Goal: Transaction & Acquisition: Book appointment/travel/reservation

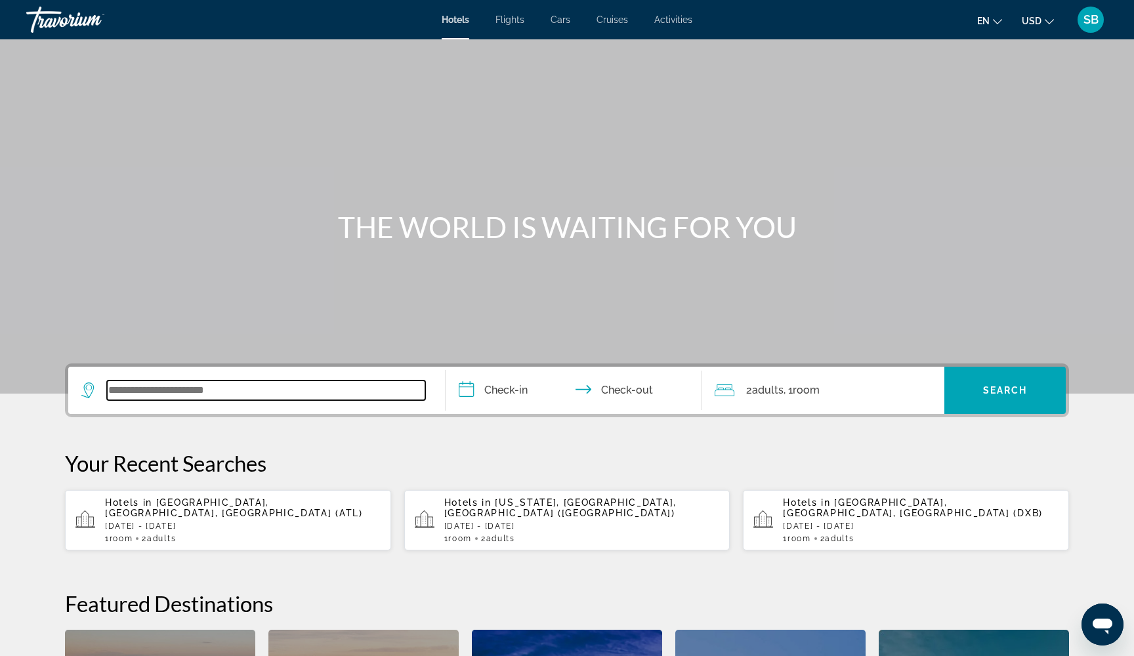
click at [274, 392] on input "Search widget" at bounding box center [266, 391] width 318 height 20
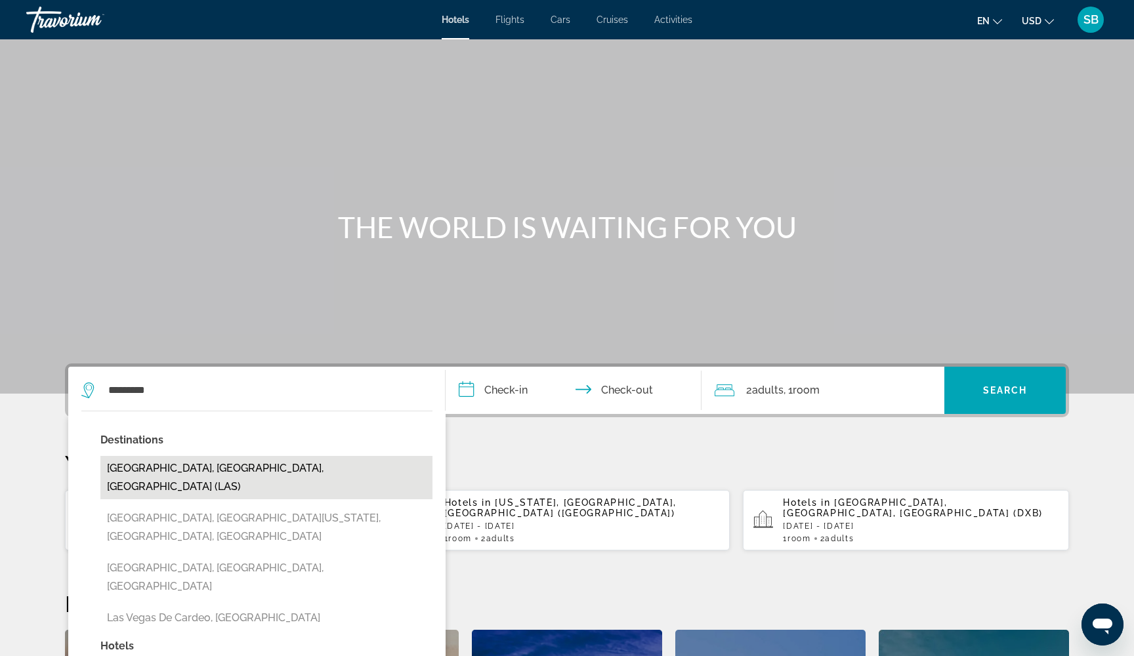
click at [155, 465] on button "[GEOGRAPHIC_DATA], [GEOGRAPHIC_DATA], [GEOGRAPHIC_DATA] (LAS)" at bounding box center [266, 477] width 332 height 43
type input "**********"
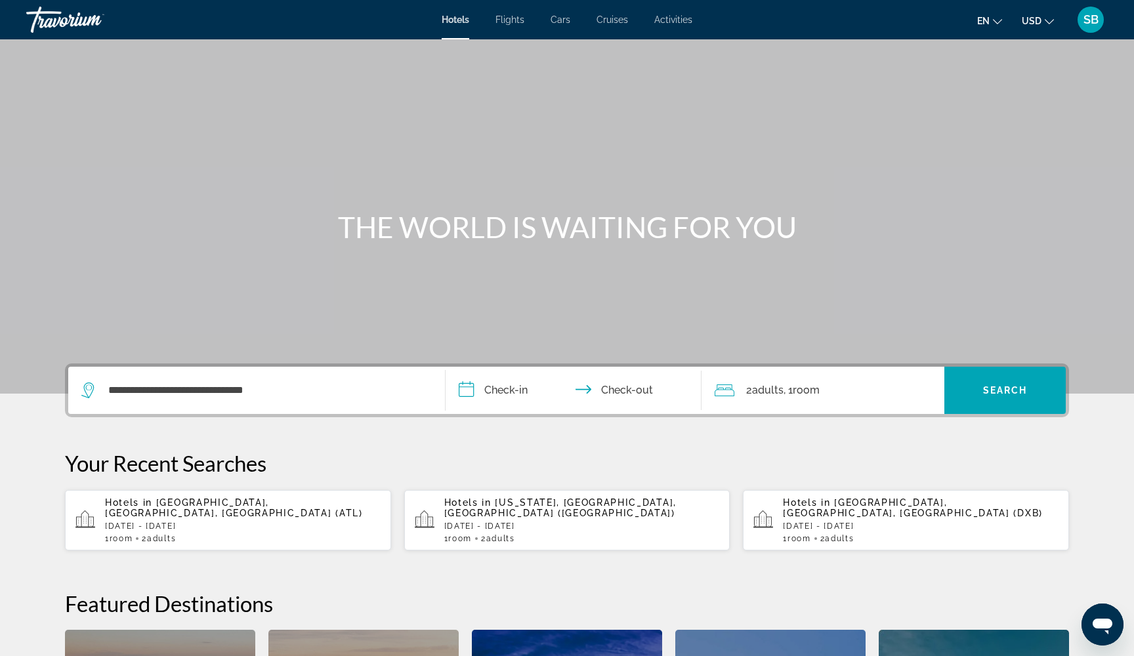
click at [478, 395] on input "**********" at bounding box center [576, 392] width 261 height 51
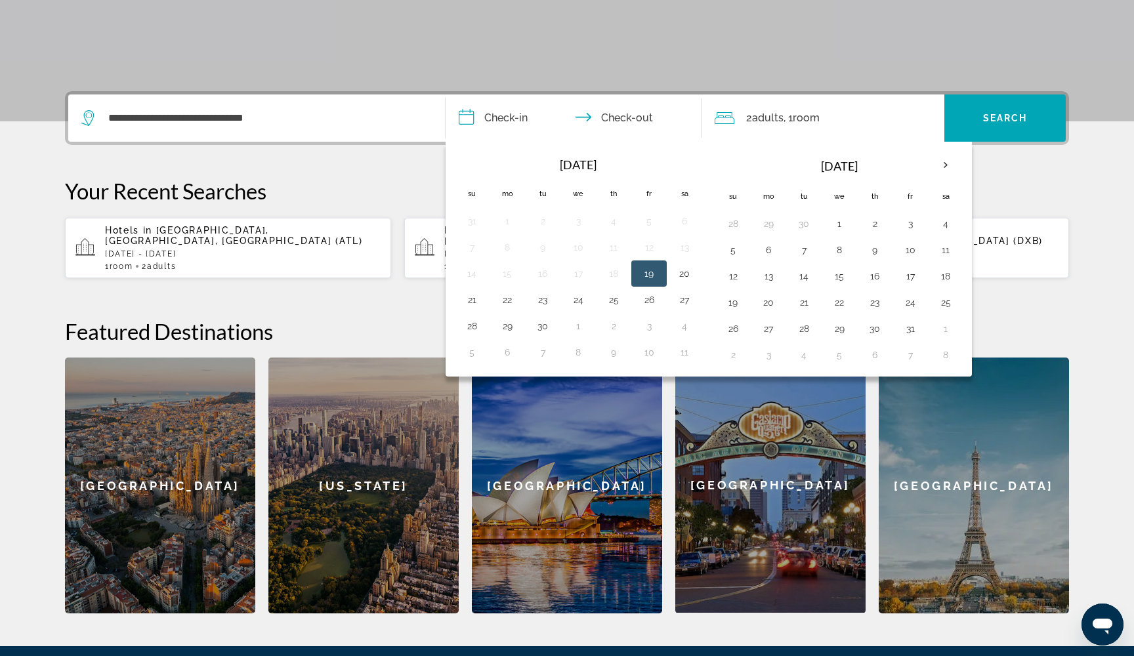
scroll to position [321, 0]
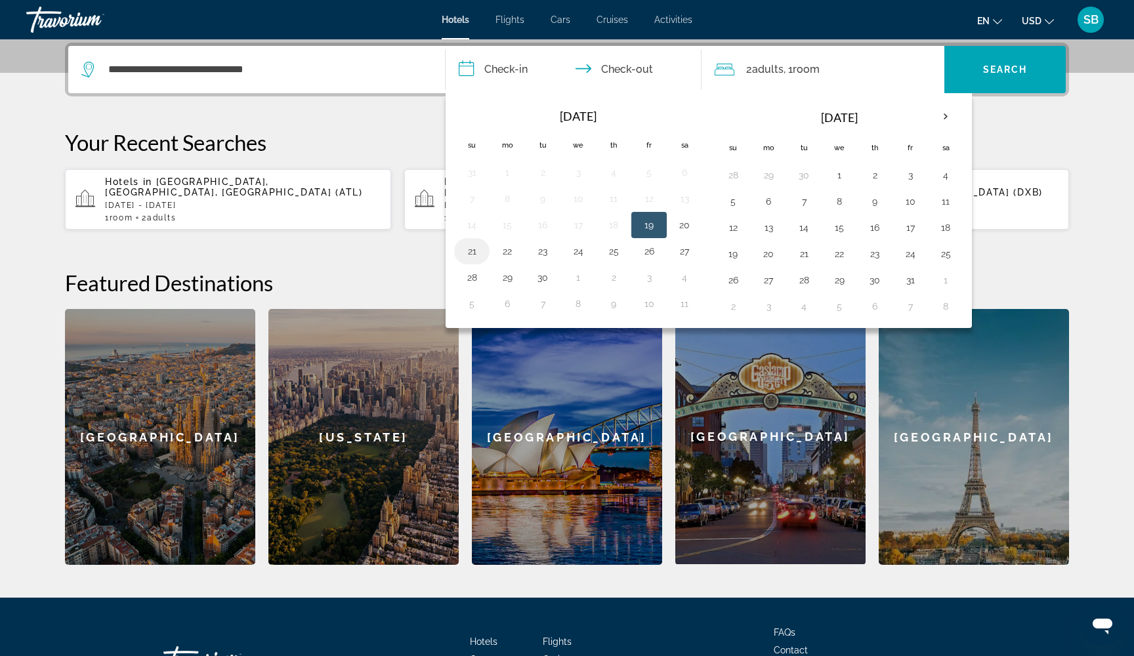
click at [476, 253] on button "21" at bounding box center [471, 251] width 21 height 18
click at [619, 251] on button "25" at bounding box center [613, 251] width 21 height 18
type input "**********"
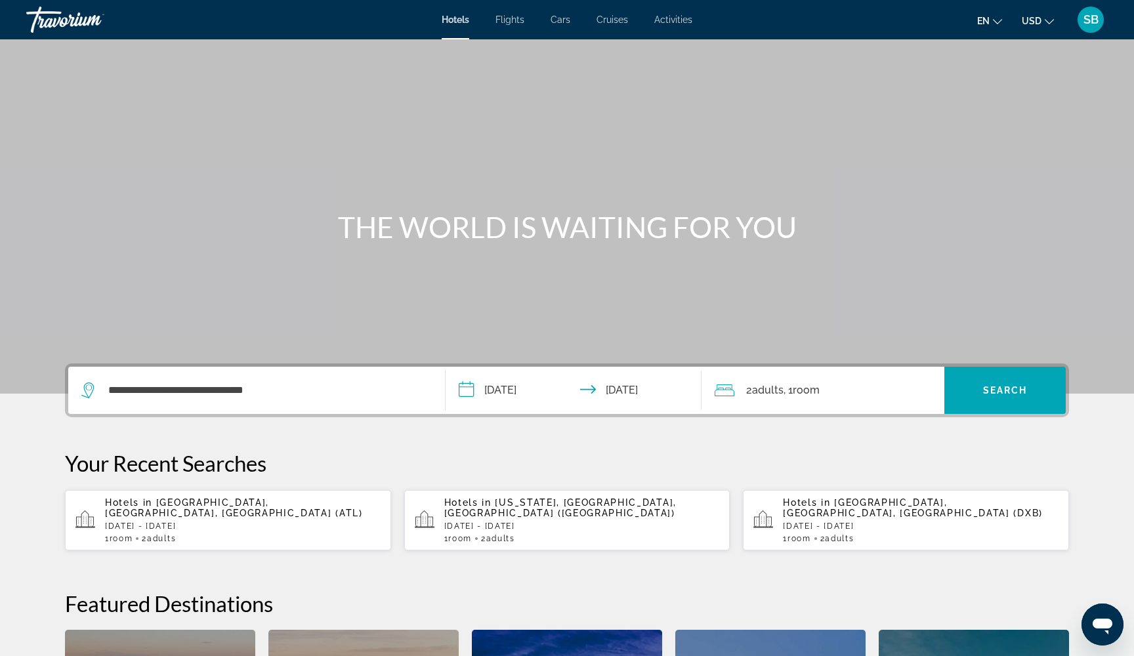
scroll to position [0, 0]
click at [975, 388] on span "Search widget" at bounding box center [1004, 390] width 121 height 31
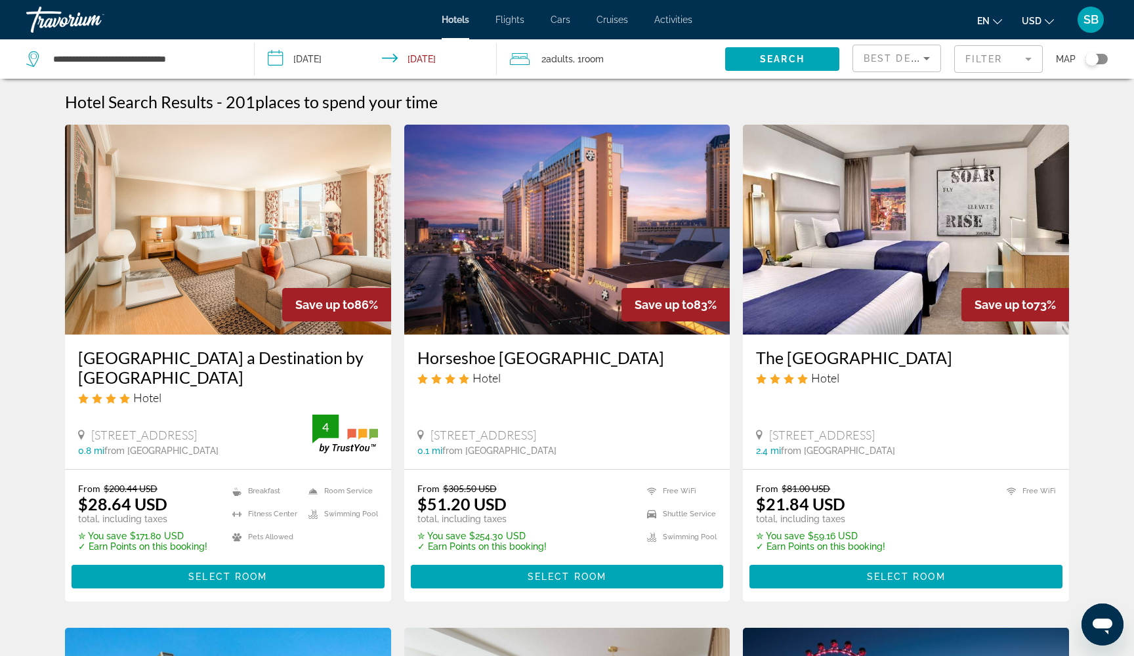
click at [982, 56] on mat-form-field "Filter" at bounding box center [998, 59] width 89 height 28
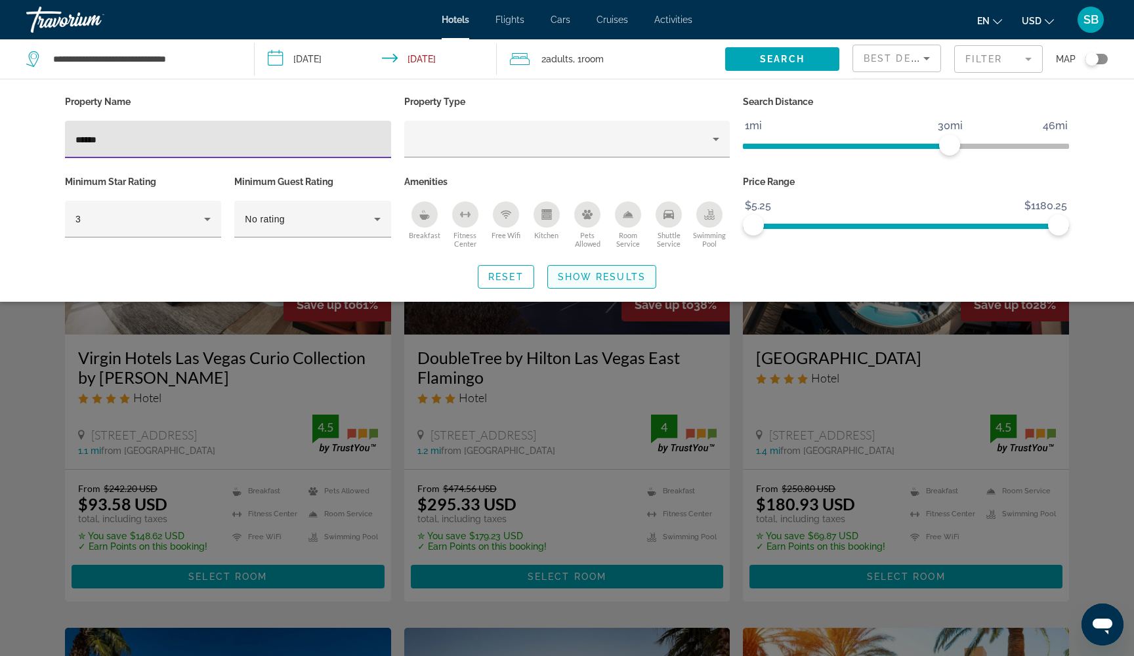
type input "******"
click at [595, 274] on span "Show Results" at bounding box center [602, 277] width 88 height 10
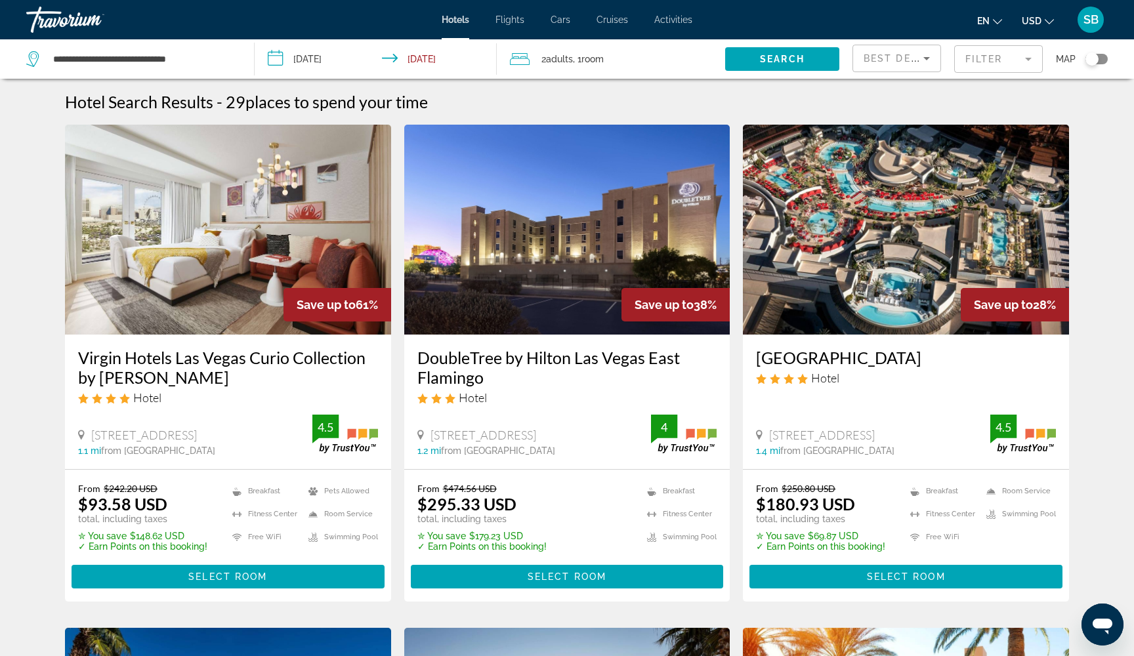
click at [1006, 63] on mat-form-field "Filter" at bounding box center [998, 59] width 89 height 28
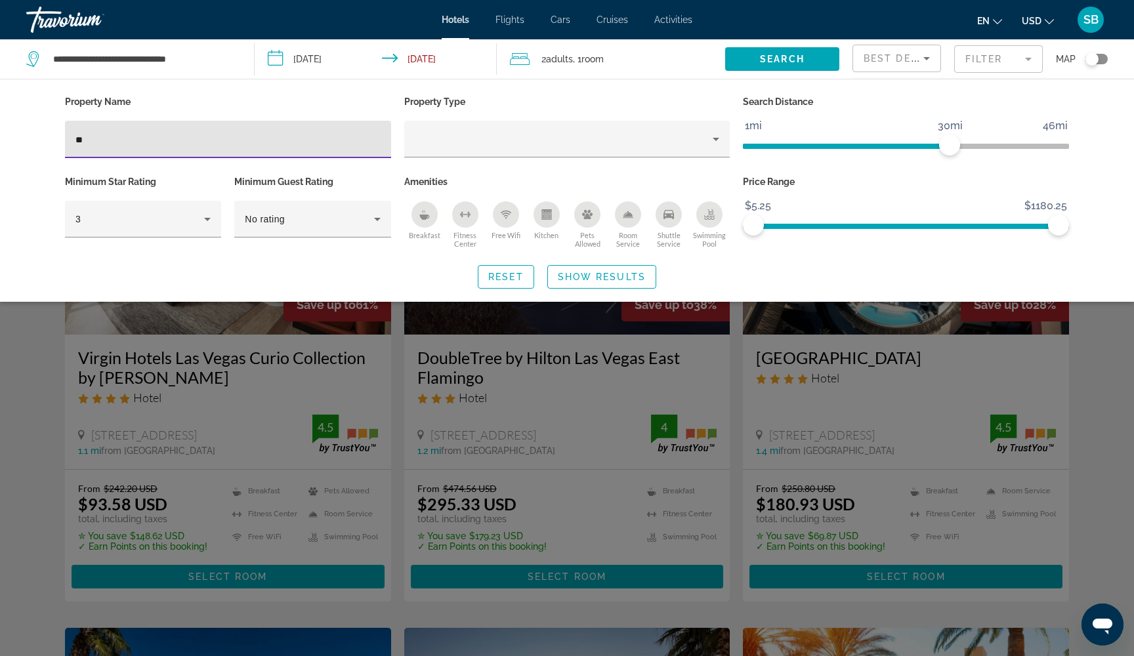
type input "*"
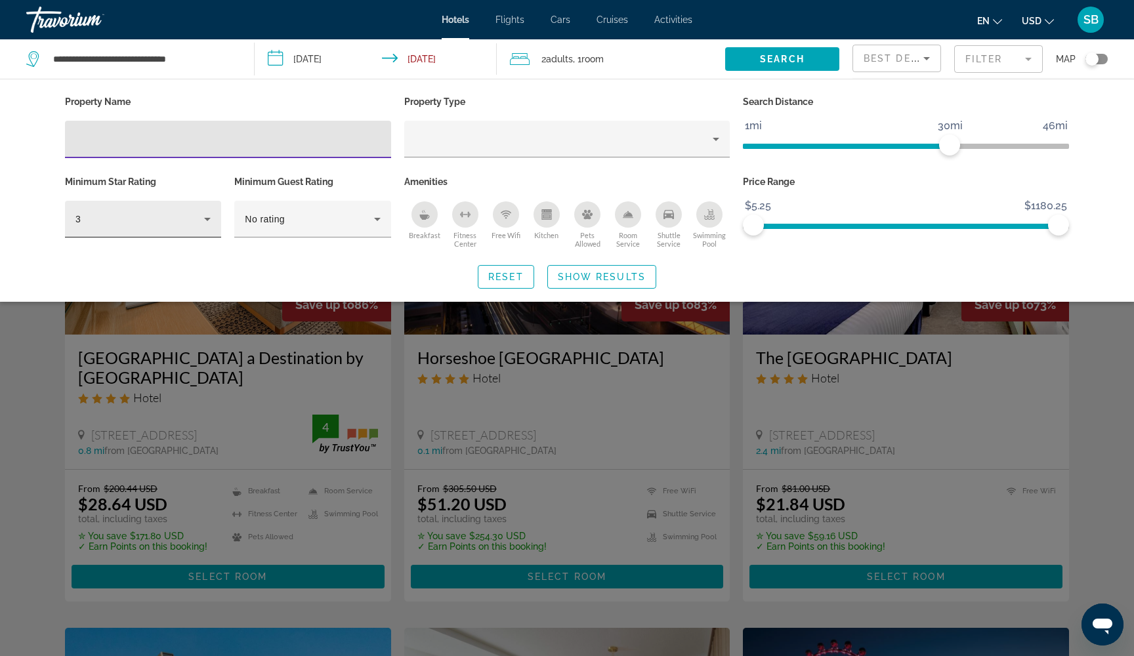
click at [206, 221] on icon "Hotel Filters" at bounding box center [207, 219] width 16 height 16
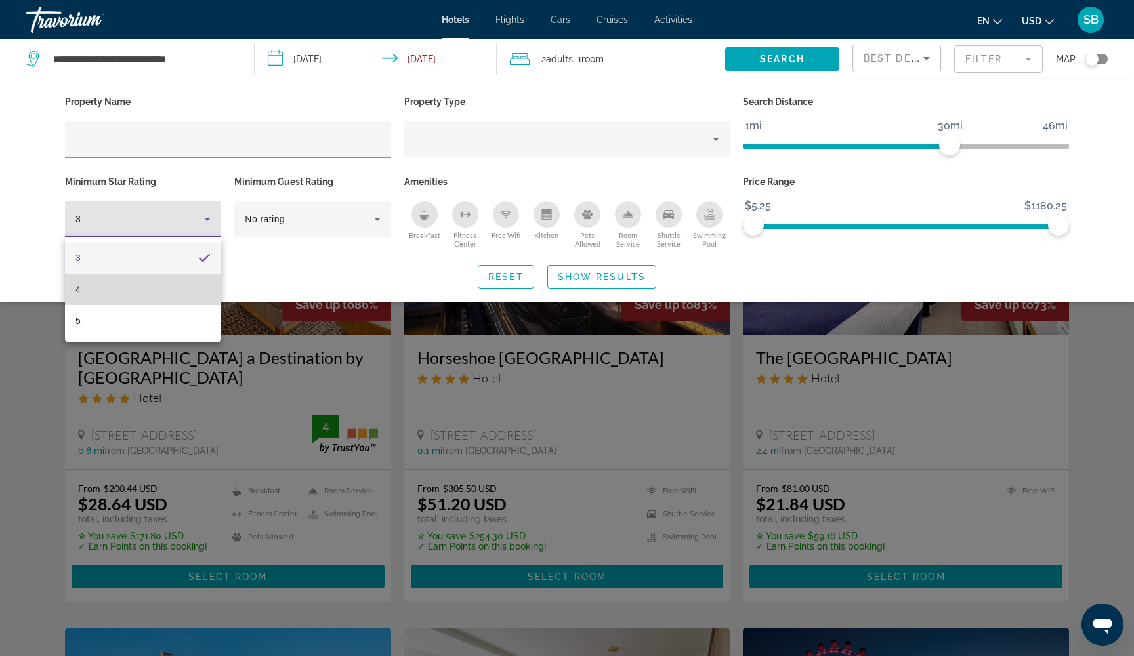
click at [132, 293] on mat-option "4" at bounding box center [143, 289] width 156 height 31
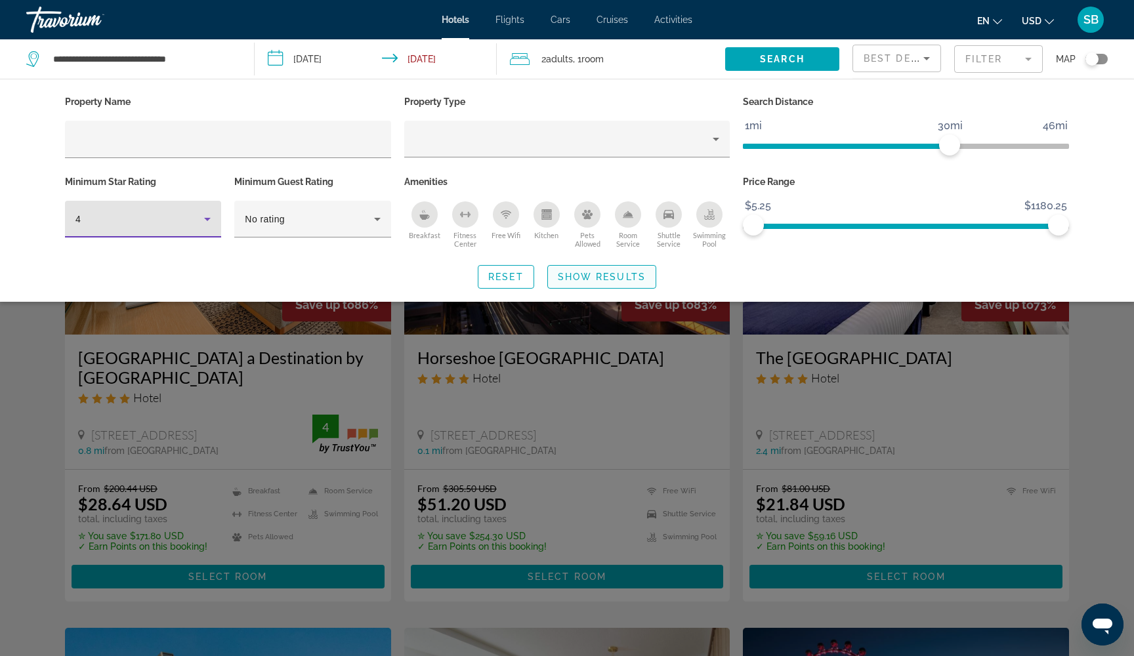
click at [580, 278] on span "Show Results" at bounding box center [602, 277] width 88 height 10
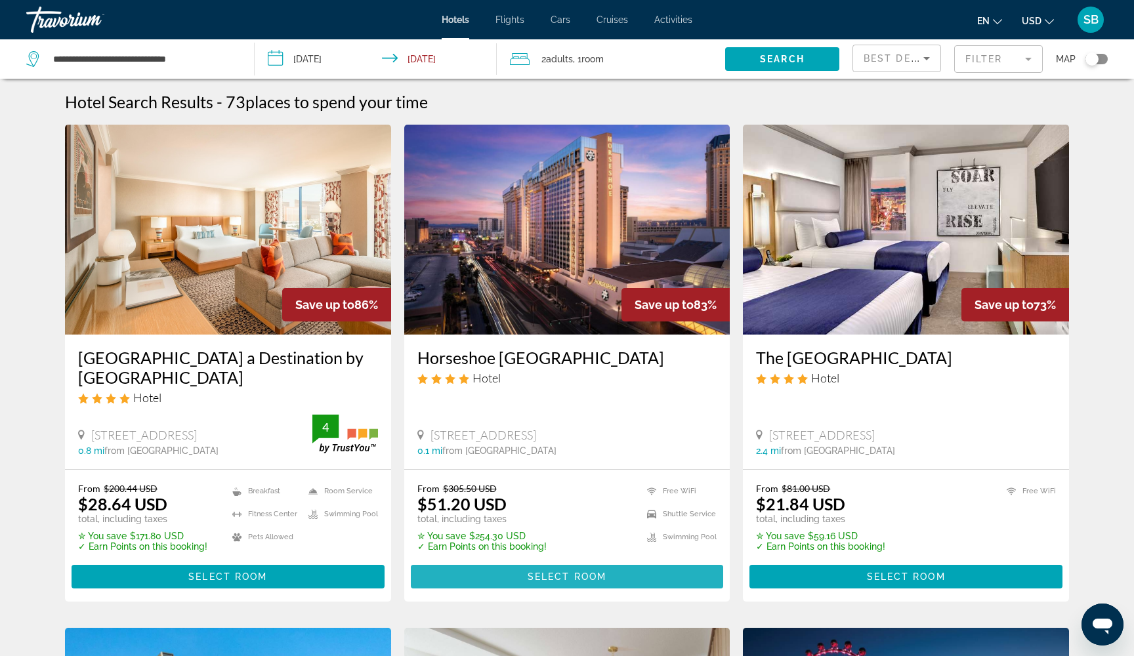
click at [509, 577] on span "Main content" at bounding box center [567, 576] width 313 height 31
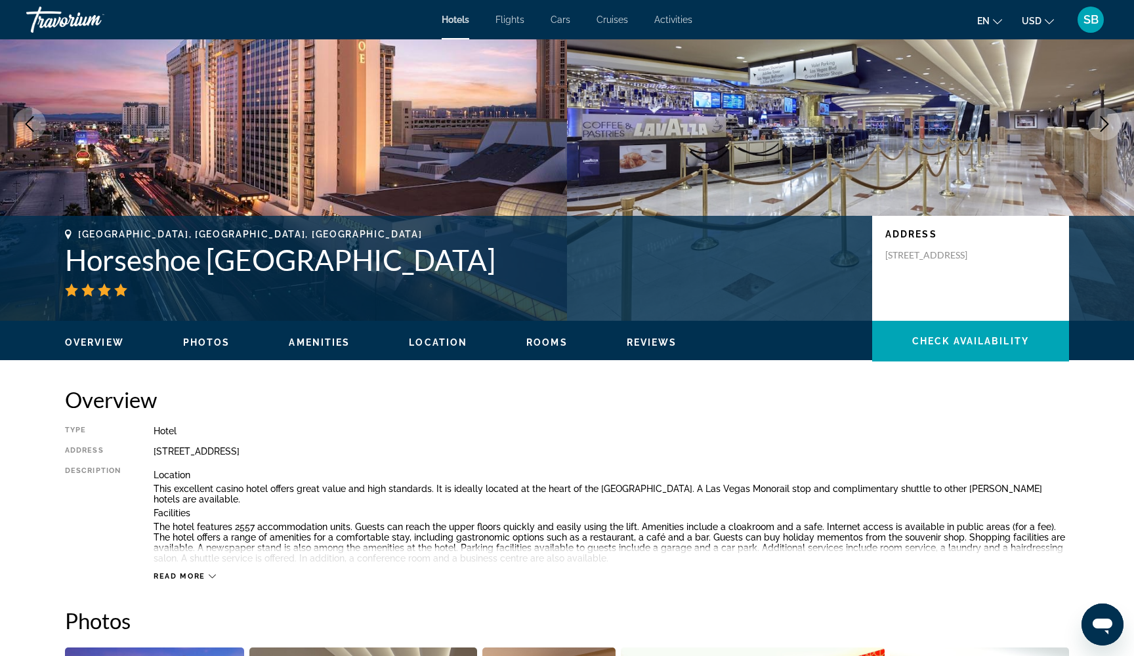
click at [205, 576] on div "Read more" at bounding box center [185, 576] width 62 height 9
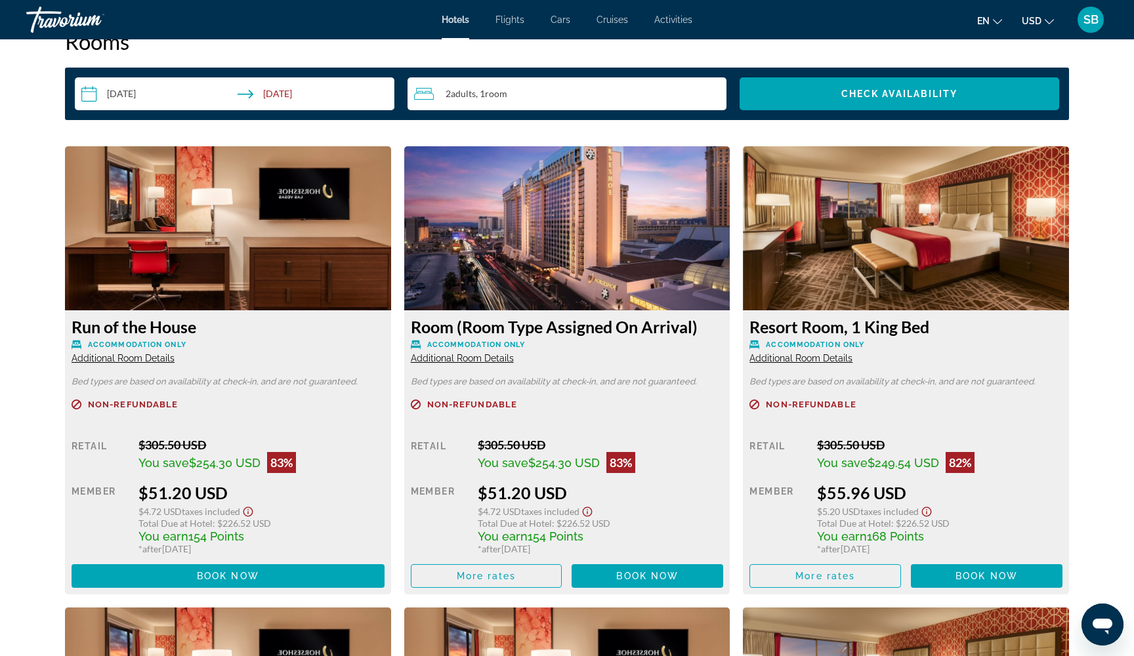
scroll to position [2081, 0]
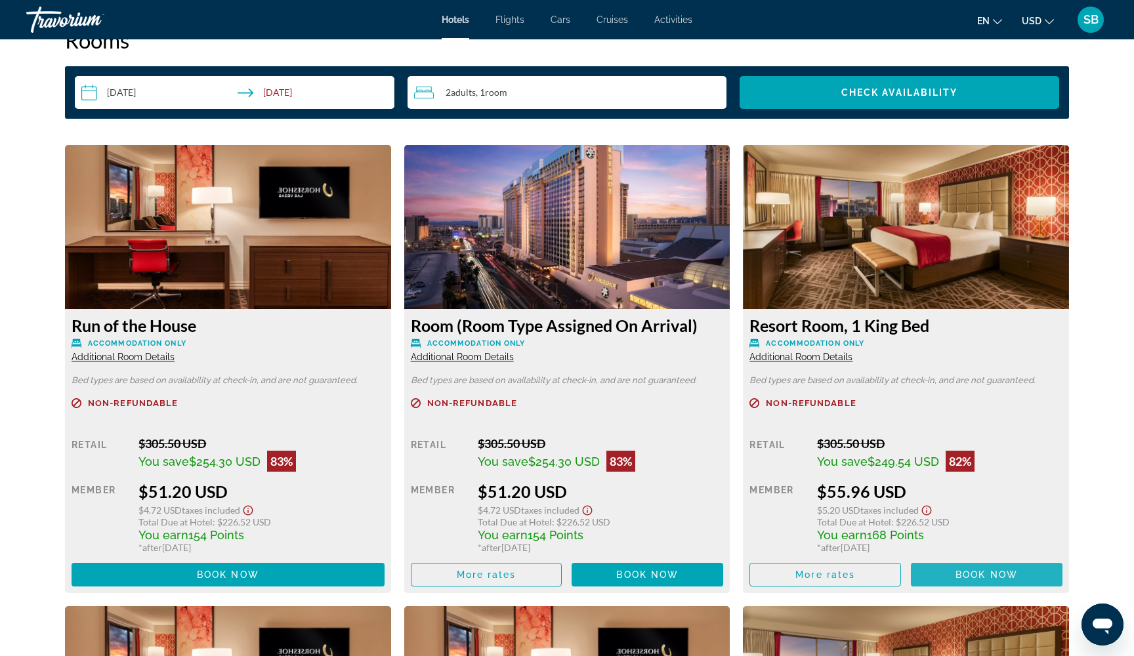
click at [957, 570] on span "Book now" at bounding box center [986, 575] width 62 height 10
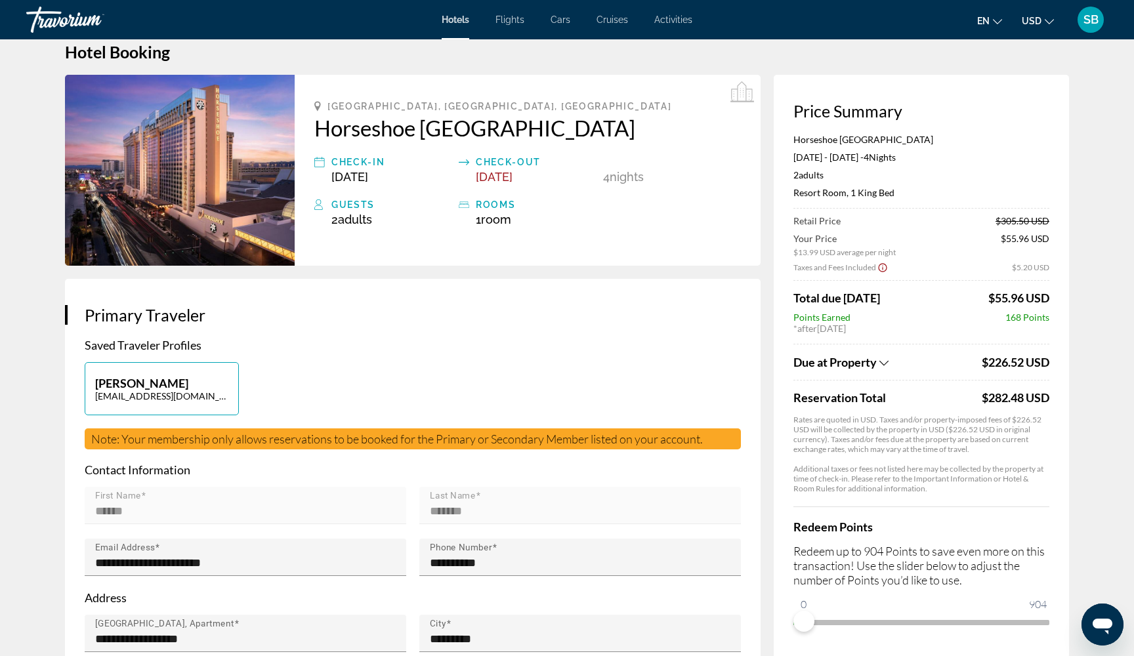
scroll to position [24, 0]
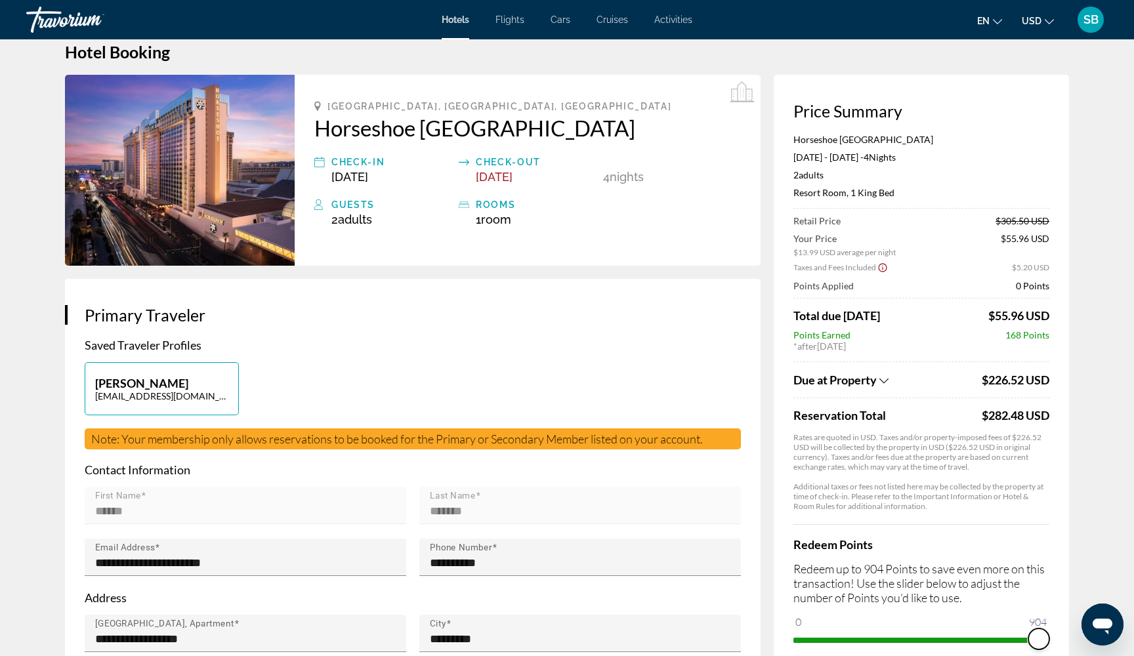
drag, startPoint x: 808, startPoint y: 627, endPoint x: 1070, endPoint y: 640, distance: 262.8
drag, startPoint x: 1032, startPoint y: 642, endPoint x: 783, endPoint y: 648, distance: 249.5
click at [783, 648] on div "Price Summary Horseshoe [GEOGRAPHIC_DATA] [DATE] - [DATE] - 4 Night Nights 2 Ad…" at bounding box center [921, 376] width 295 height 602
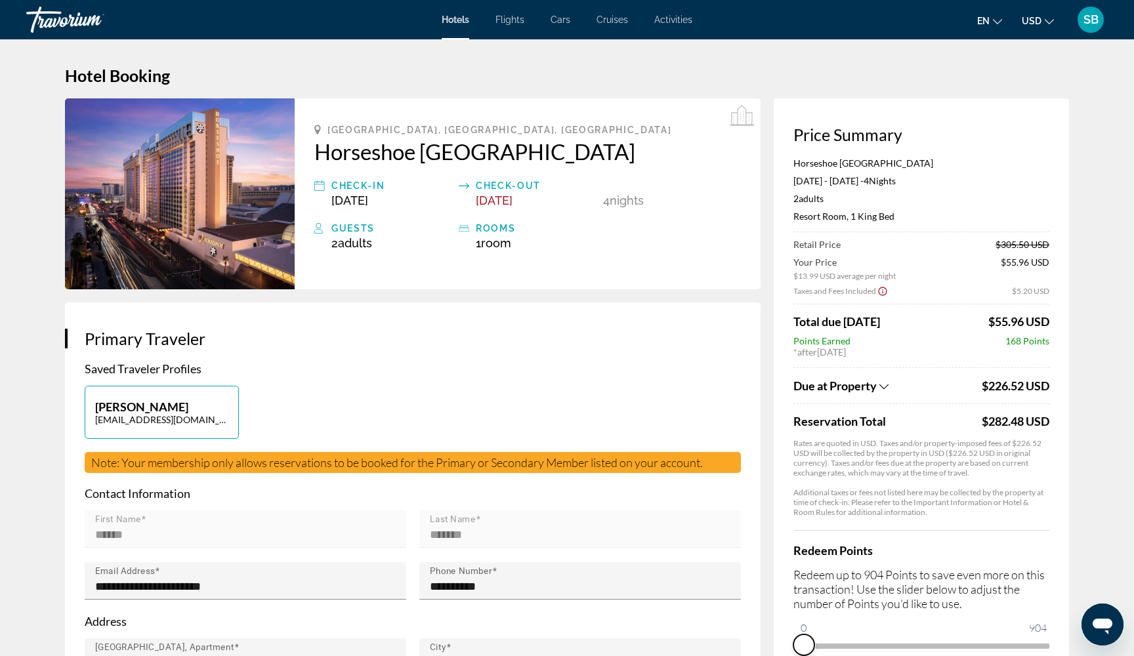
scroll to position [0, 0]
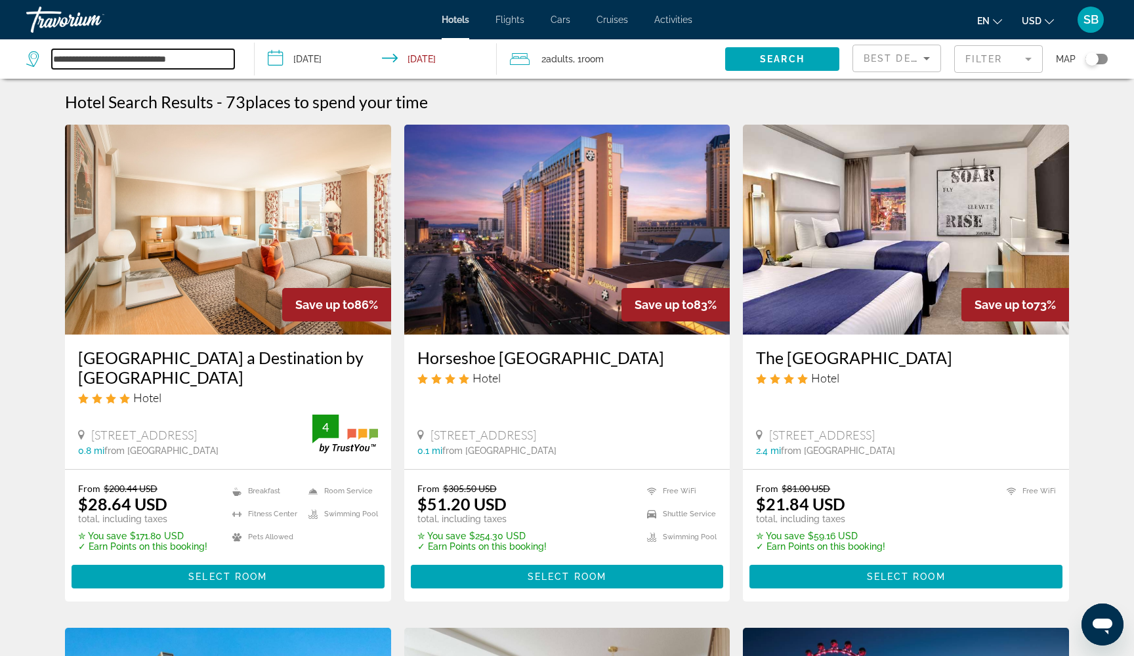
click at [192, 56] on input "**********" at bounding box center [143, 59] width 182 height 20
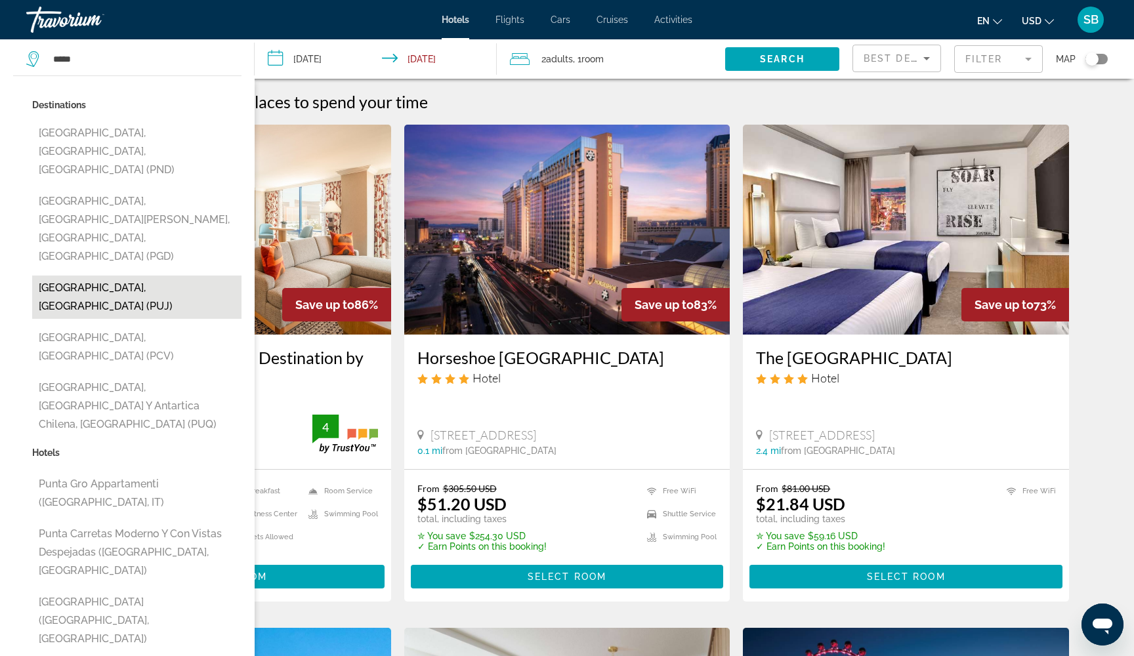
click at [194, 276] on button "[GEOGRAPHIC_DATA], [GEOGRAPHIC_DATA] (PUJ)" at bounding box center [136, 297] width 209 height 43
type input "**********"
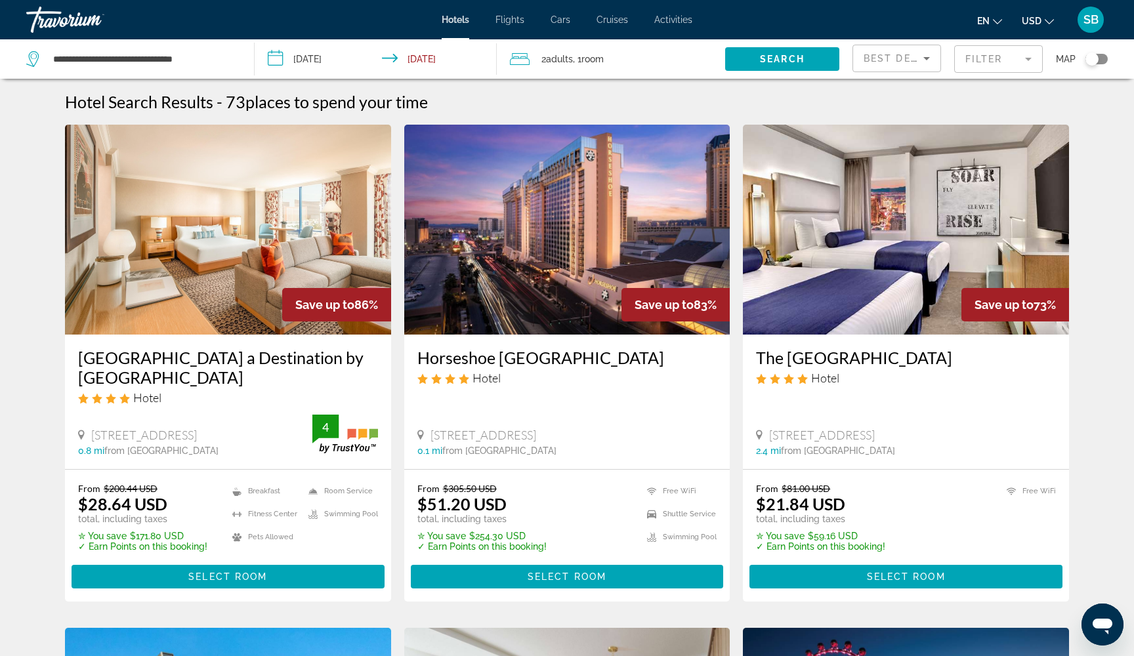
click at [312, 60] on input "**********" at bounding box center [378, 60] width 247 height 43
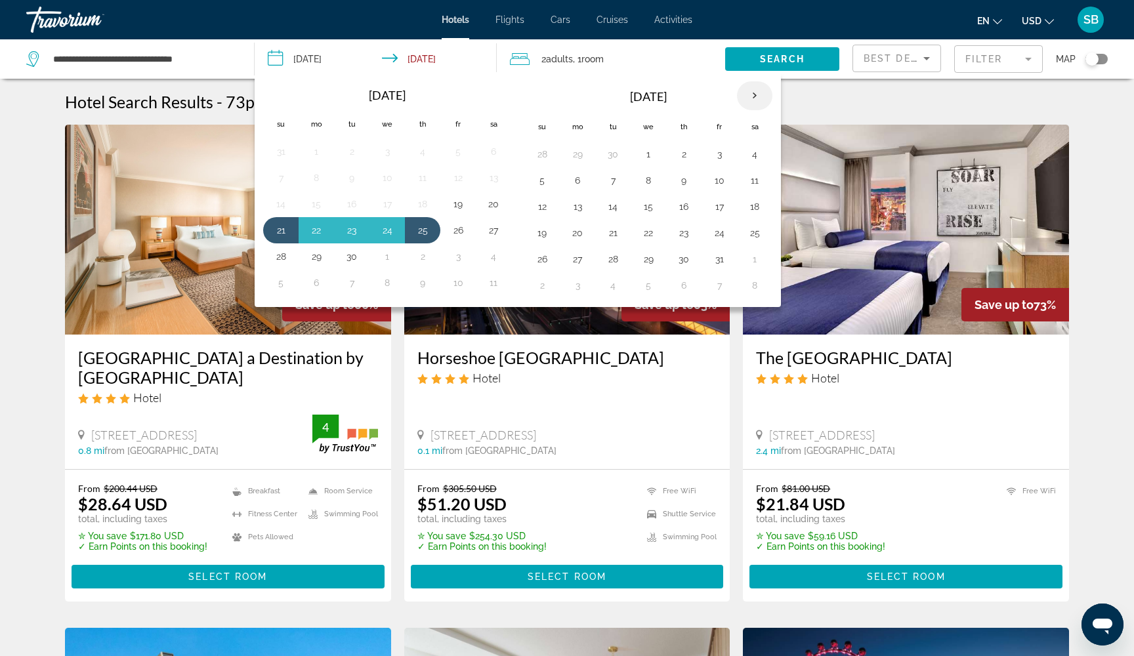
click at [756, 101] on th "Next month" at bounding box center [754, 95] width 35 height 29
click at [542, 230] on button "16" at bounding box center [542, 233] width 21 height 18
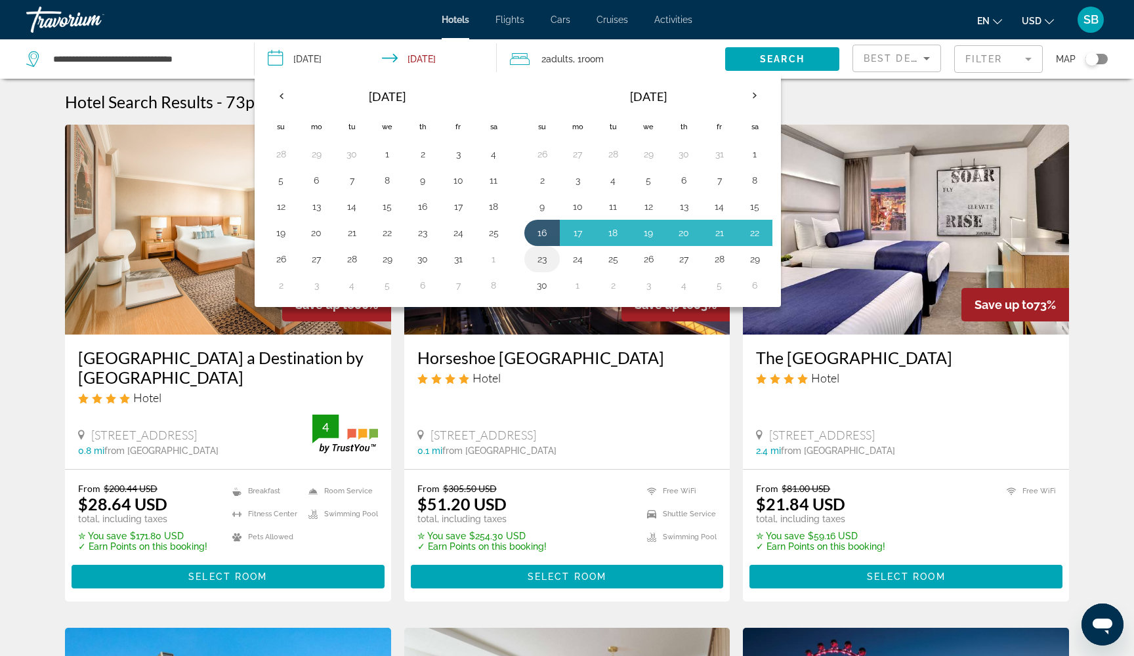
click at [547, 261] on button "23" at bounding box center [542, 259] width 21 height 18
type input "**********"
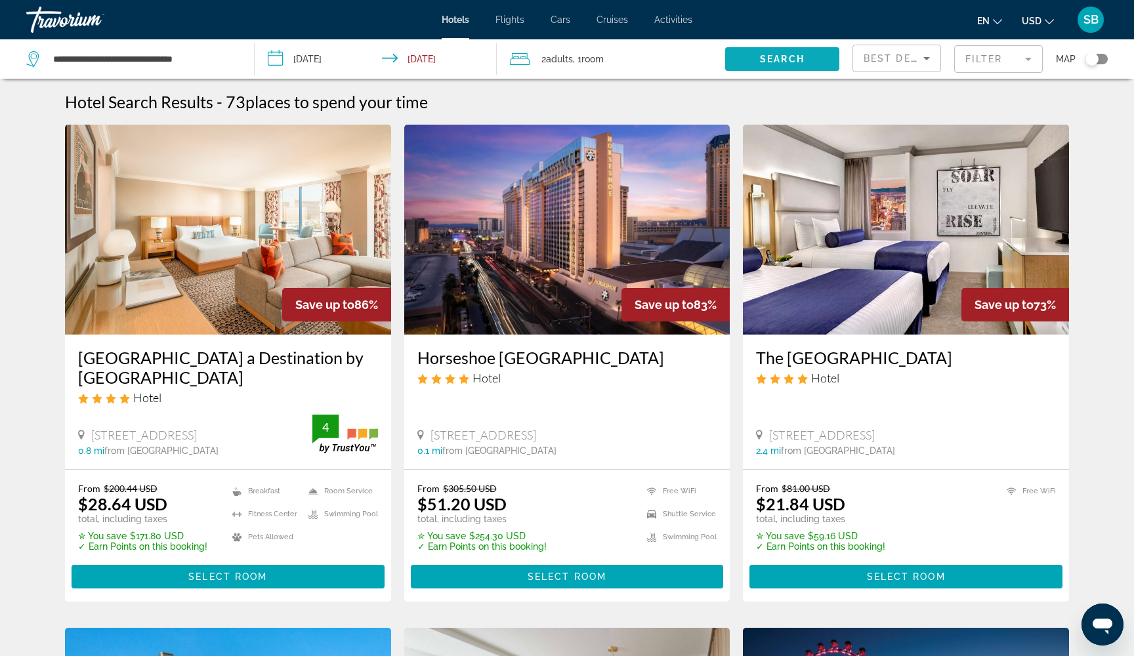
click at [778, 59] on span "Search" at bounding box center [782, 59] width 45 height 10
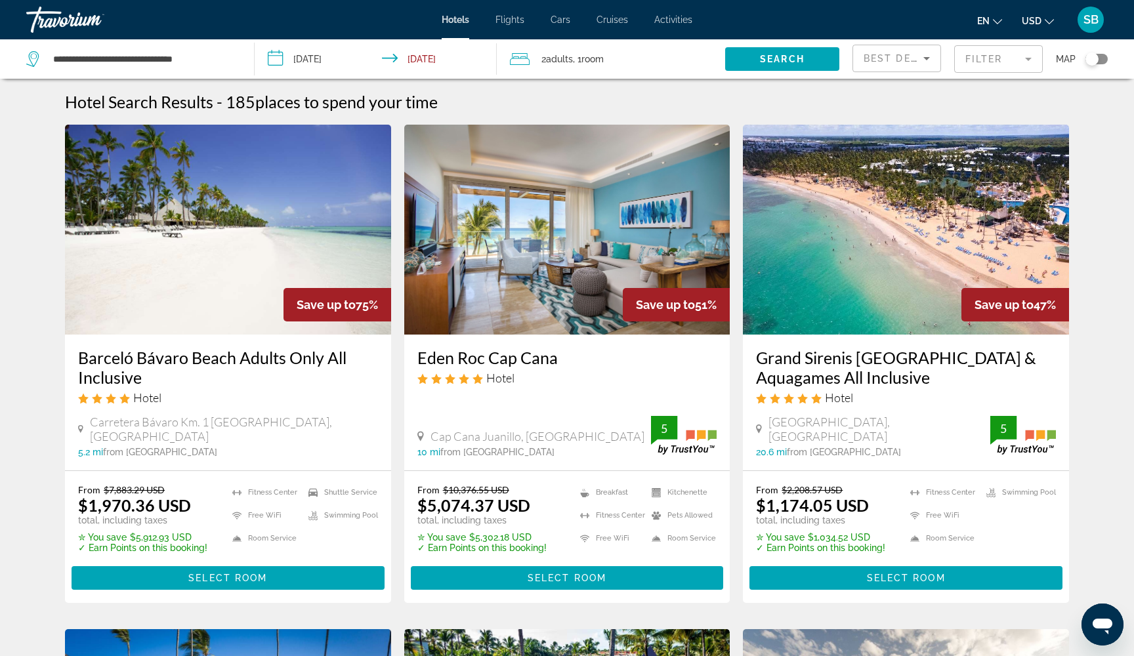
click at [980, 62] on mat-form-field "Filter" at bounding box center [998, 59] width 89 height 28
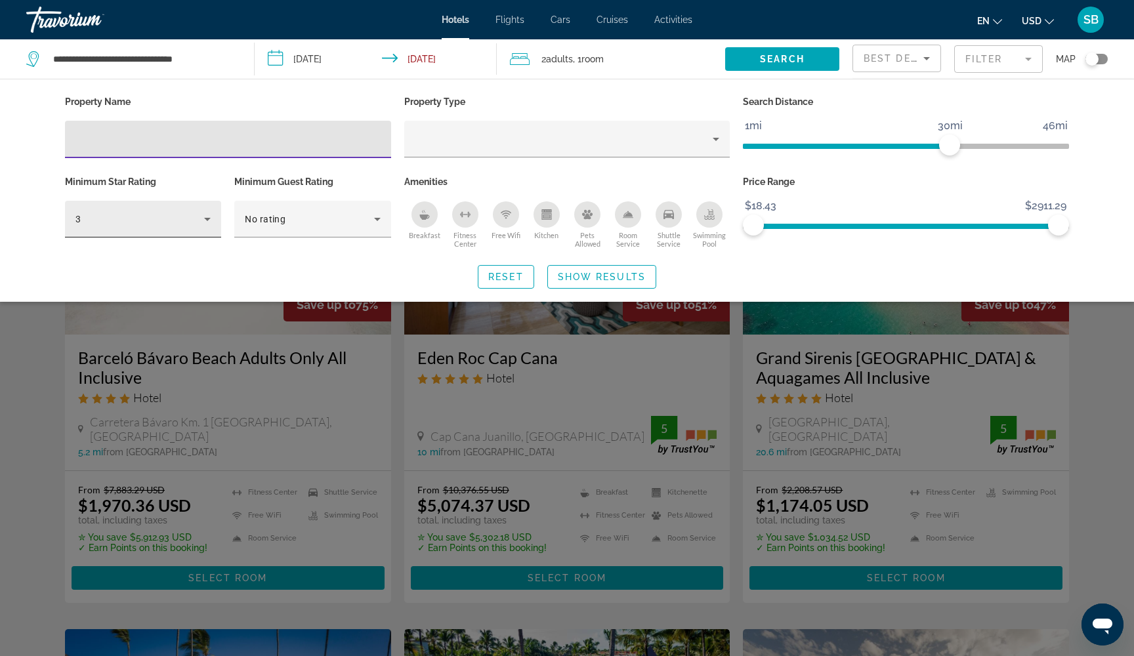
click at [204, 221] on icon "Hotel Filters" at bounding box center [207, 219] width 16 height 16
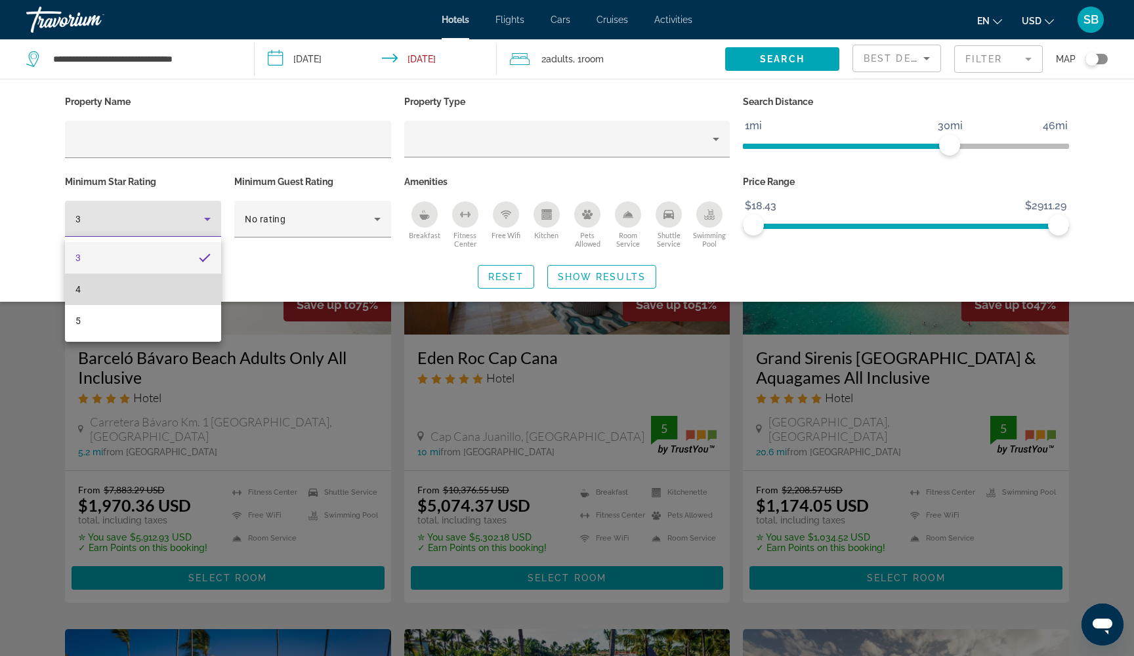
click at [157, 291] on mat-option "4" at bounding box center [143, 289] width 156 height 31
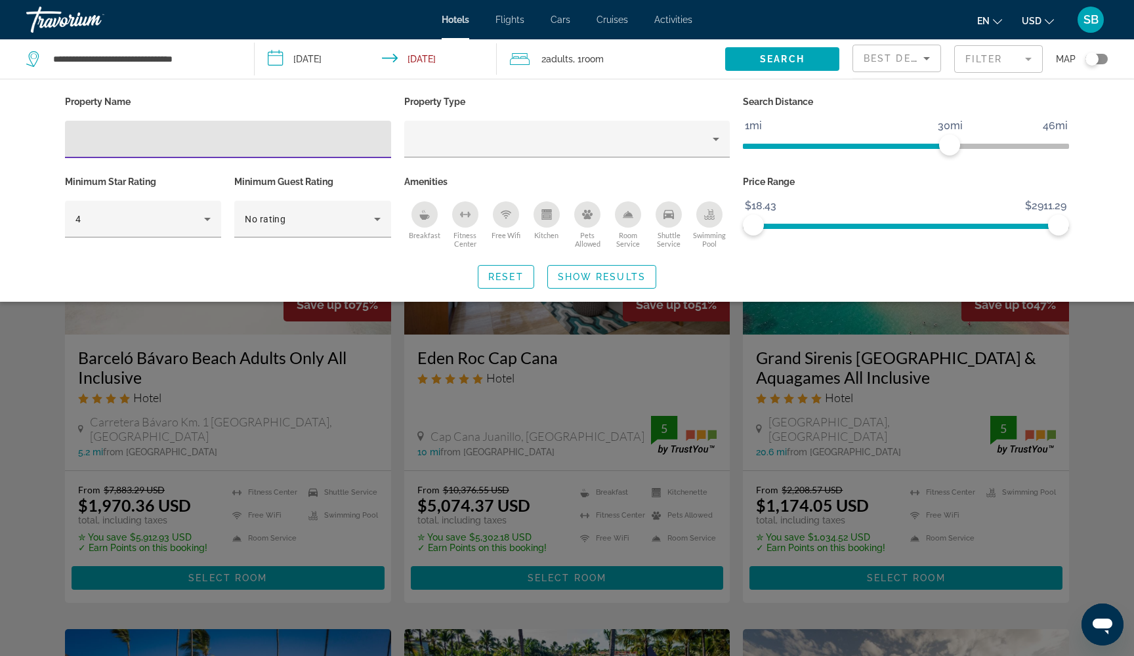
click at [180, 140] on input "Hotel Filters" at bounding box center [227, 140] width 305 height 16
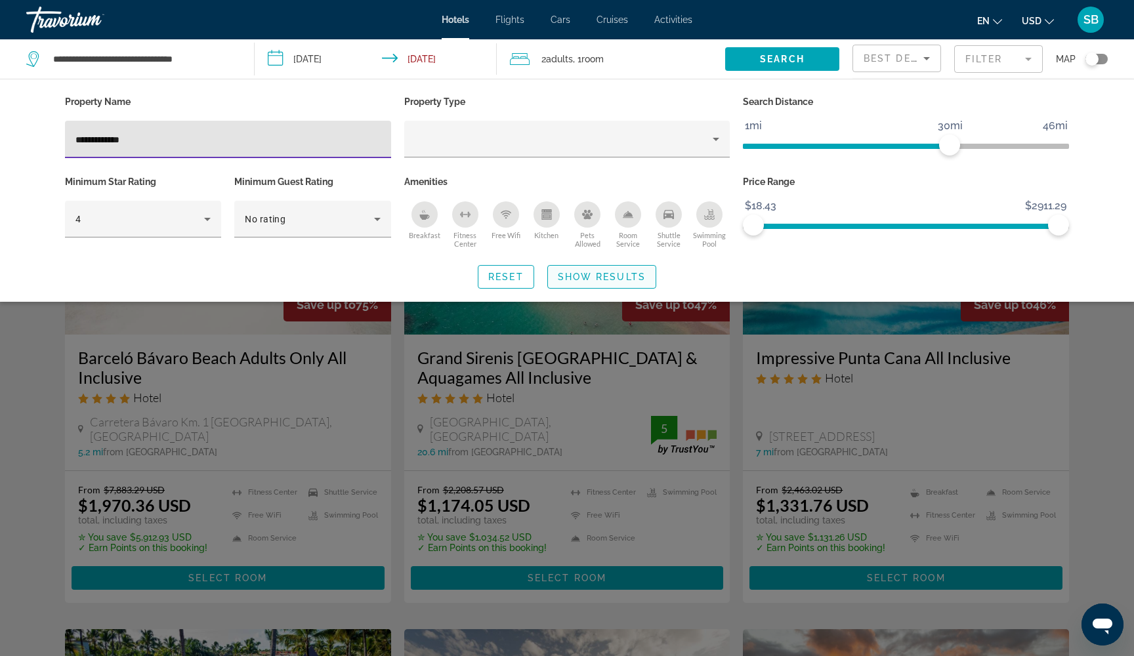
type input "**********"
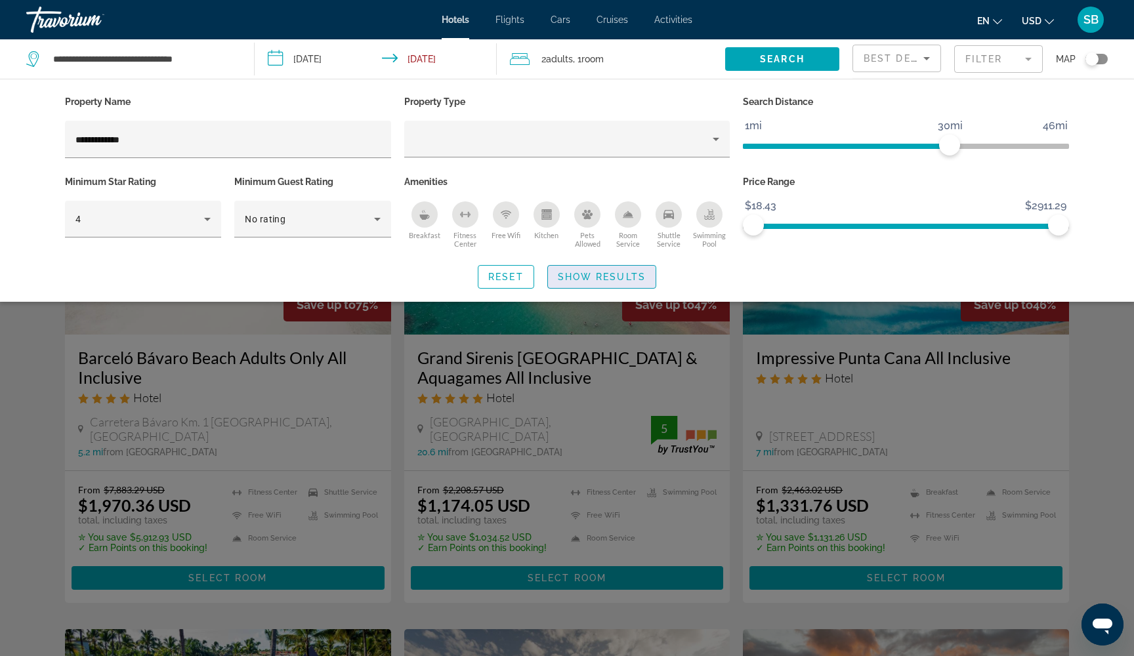
click at [595, 278] on span "Show Results" at bounding box center [602, 277] width 88 height 10
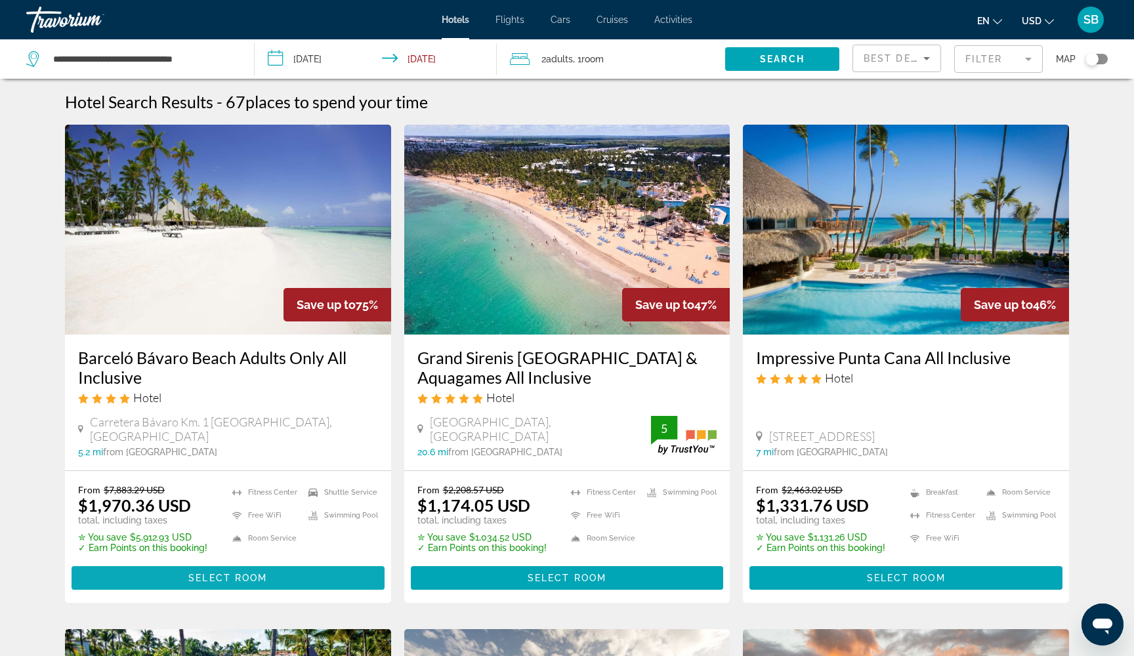
click at [157, 580] on span "Main content" at bounding box center [228, 577] width 313 height 31
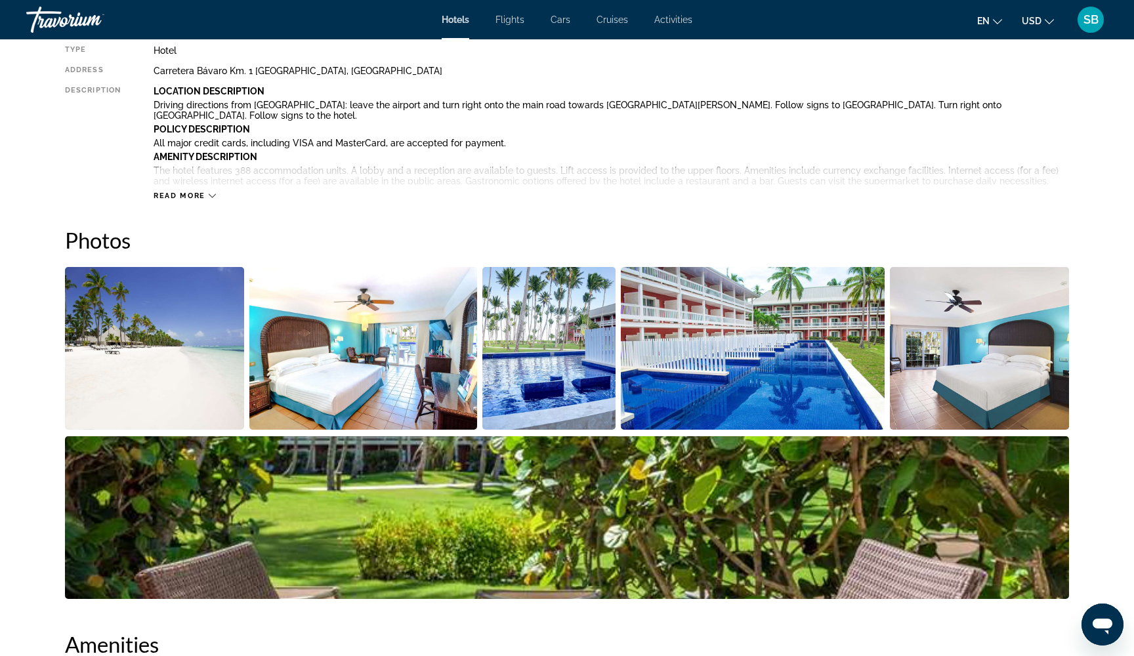
click at [199, 192] on span "Read more" at bounding box center [180, 196] width 52 height 9
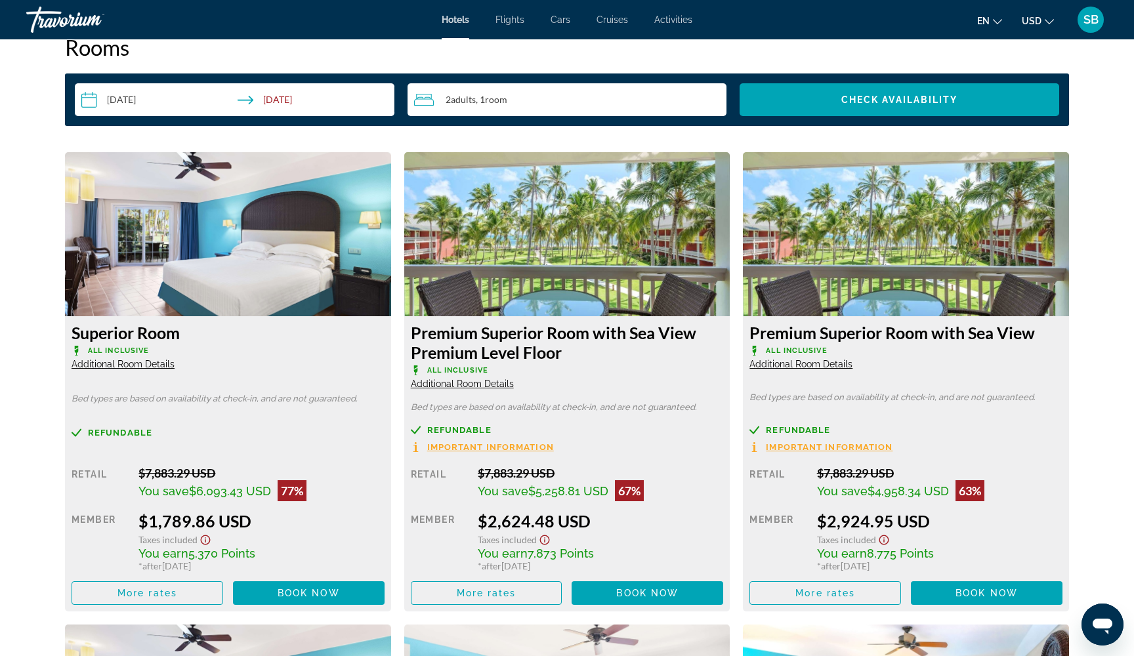
scroll to position [1905, 0]
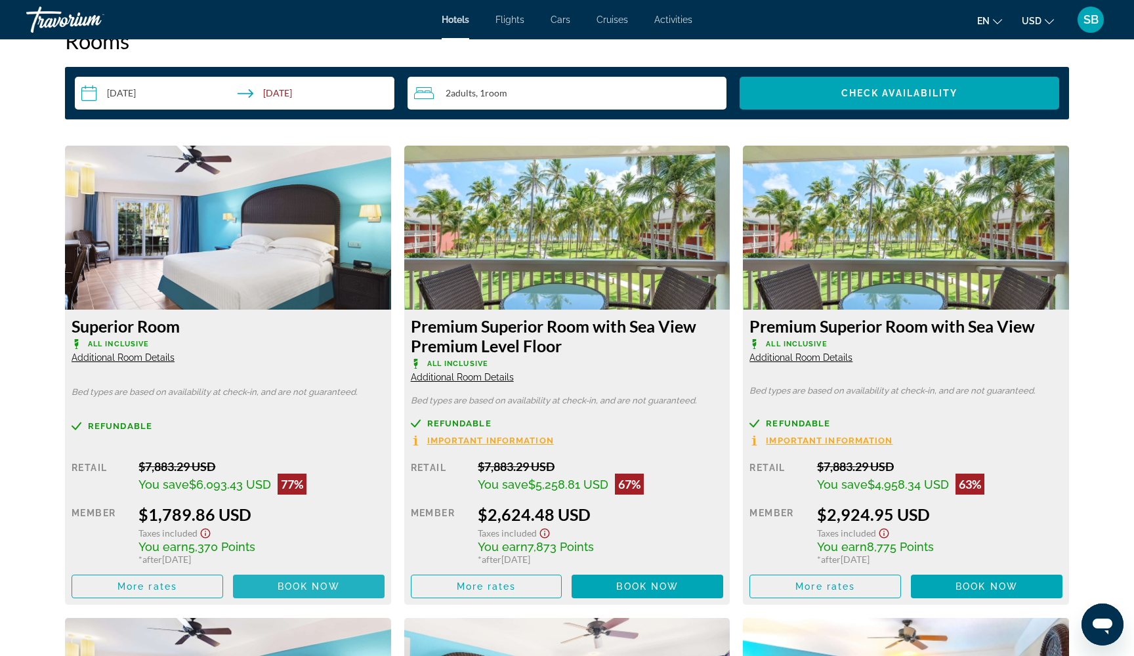
click at [302, 592] on span "Book now" at bounding box center [309, 586] width 62 height 10
